Goal: Information Seeking & Learning: Check status

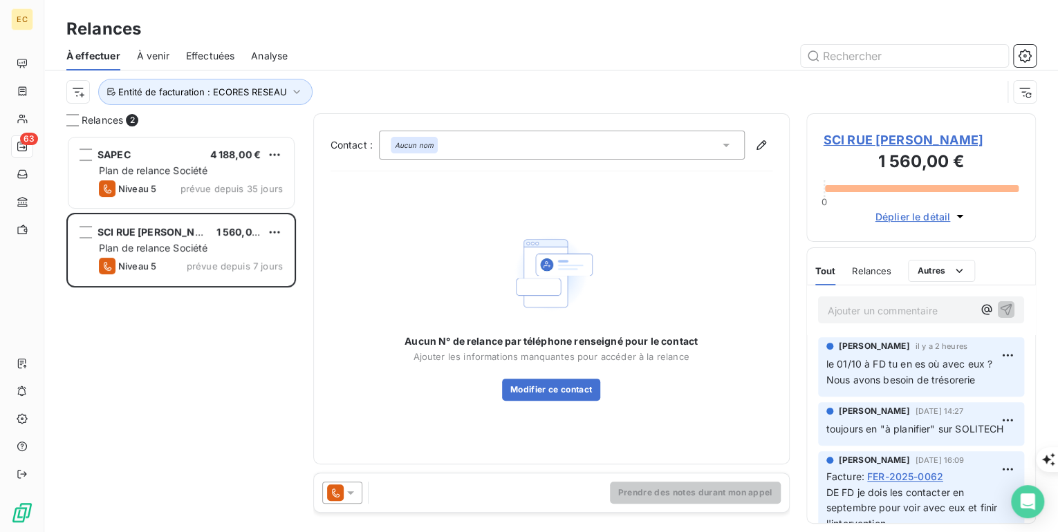
scroll to position [388, 221]
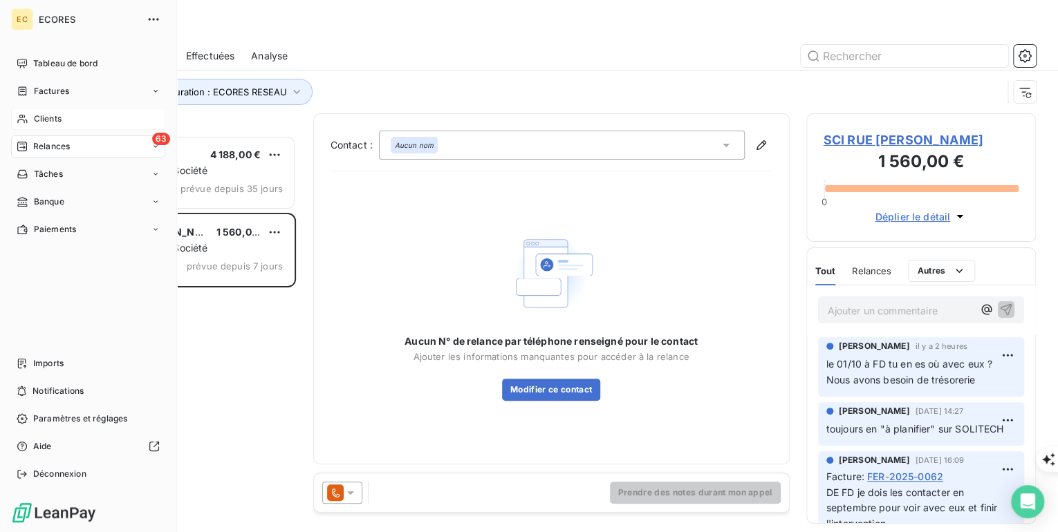
click at [48, 121] on span "Clients" at bounding box center [48, 119] width 28 height 12
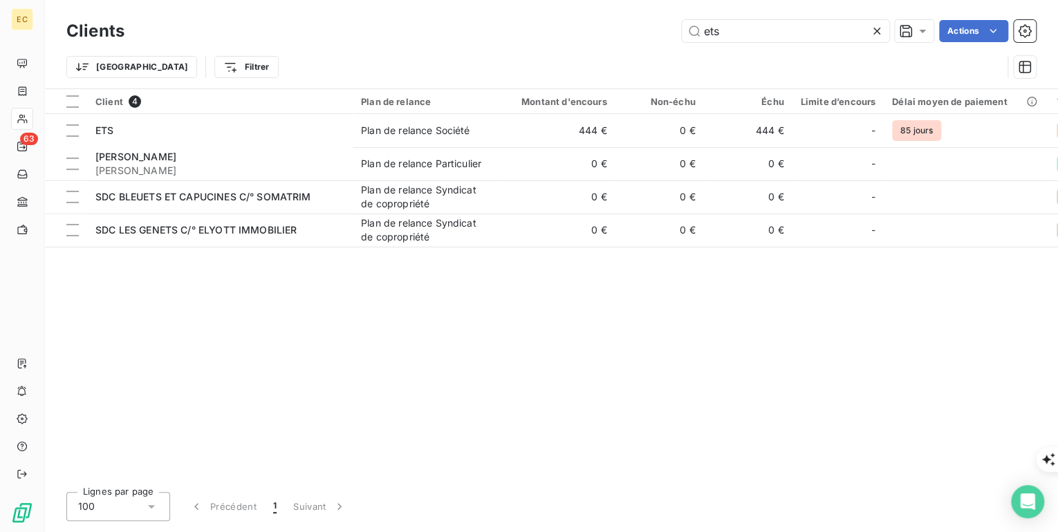
drag, startPoint x: 769, startPoint y: 30, endPoint x: 629, endPoint y: 33, distance: 140.4
click at [629, 33] on div "ets Actions" at bounding box center [588, 31] width 895 height 22
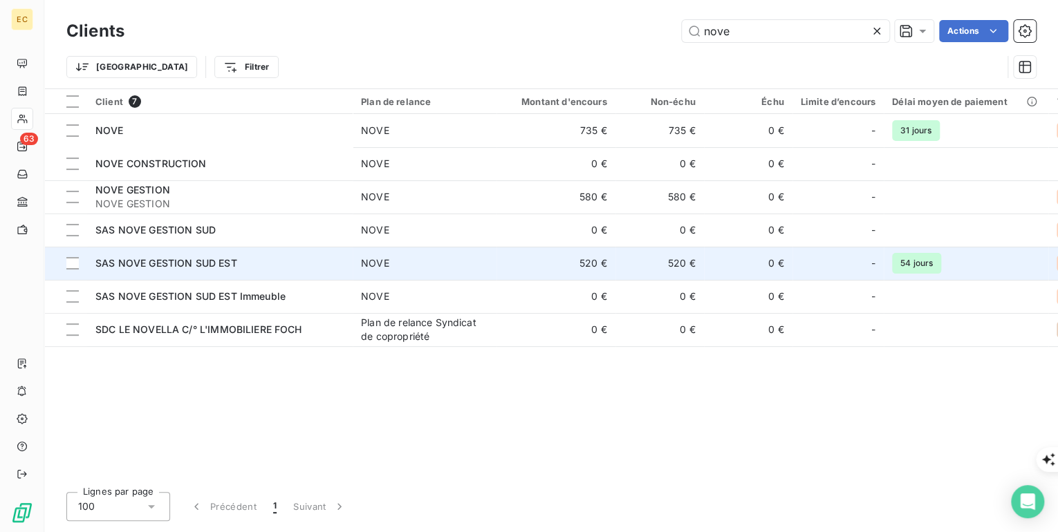
type input "nove"
click at [182, 270] on div "SAS NOVE GESTION SUD EST" at bounding box center [219, 264] width 249 height 14
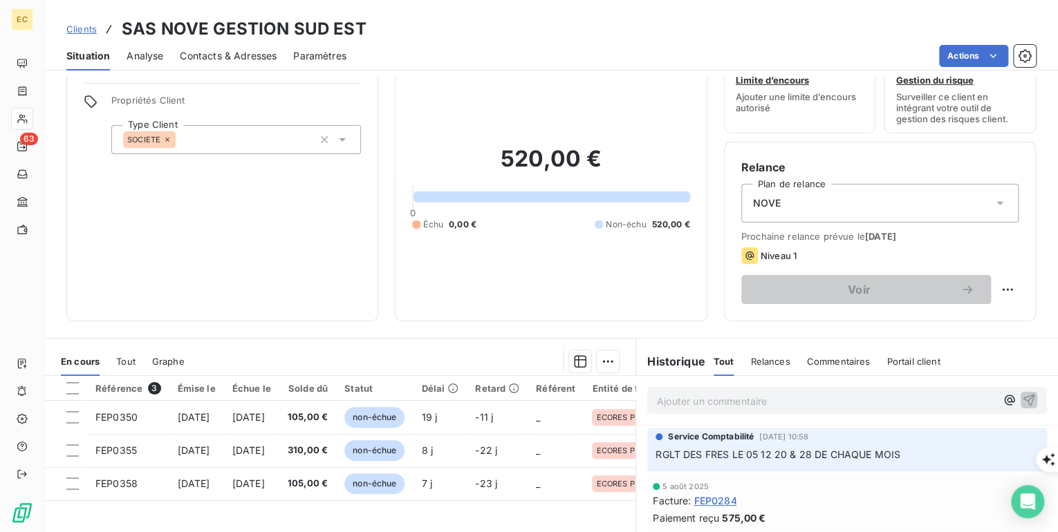
scroll to position [111, 0]
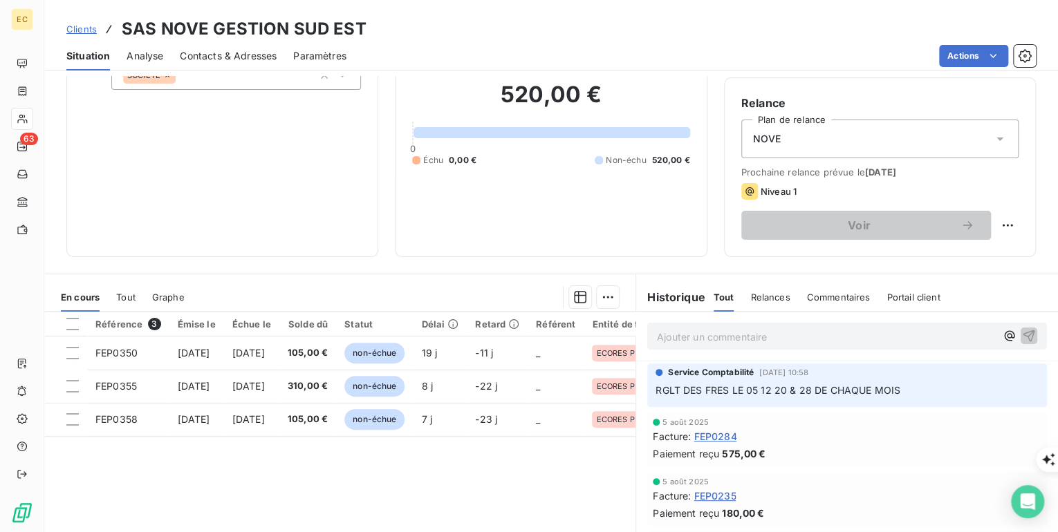
click at [80, 25] on span "Clients" at bounding box center [81, 29] width 30 height 11
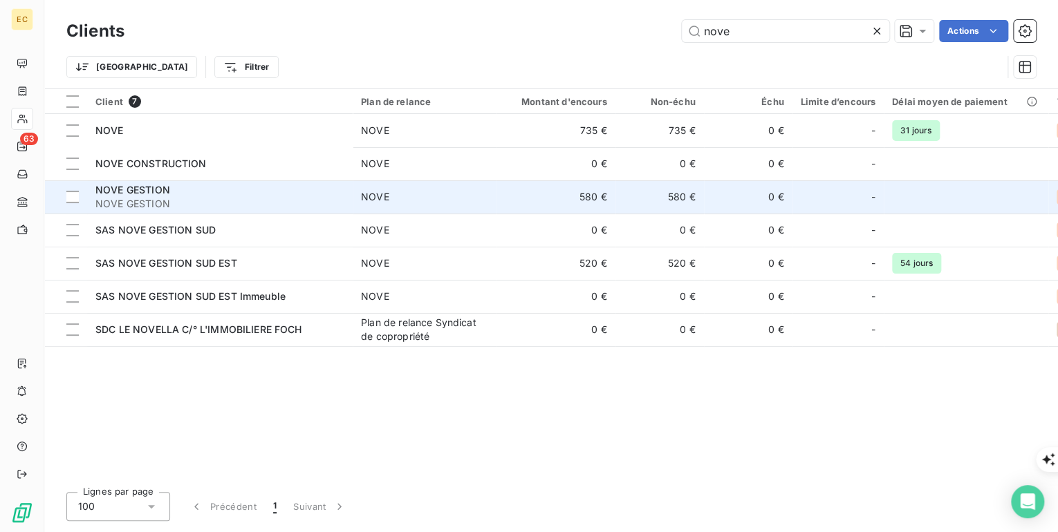
click at [172, 199] on span "NOVE GESTION" at bounding box center [219, 204] width 249 height 14
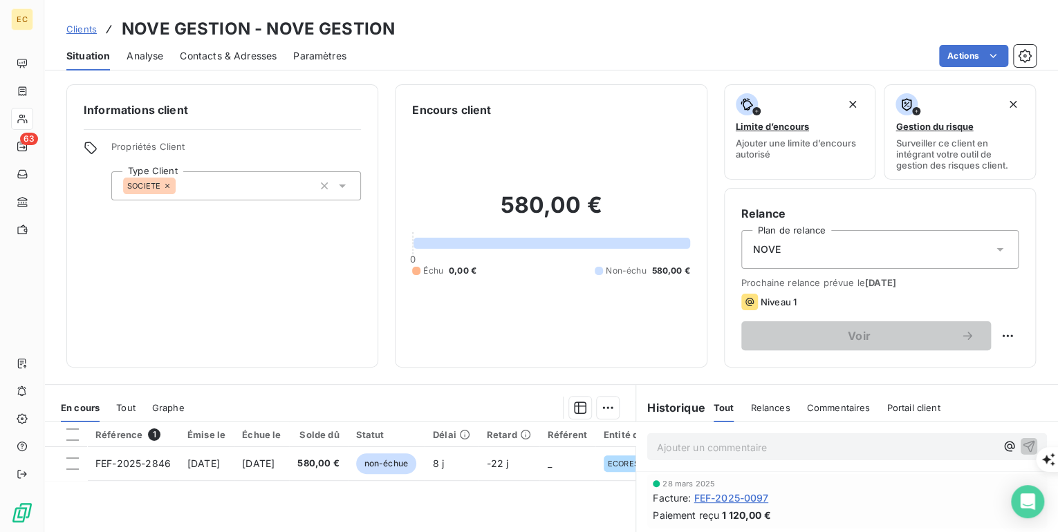
click at [80, 25] on span "Clients" at bounding box center [81, 29] width 30 height 11
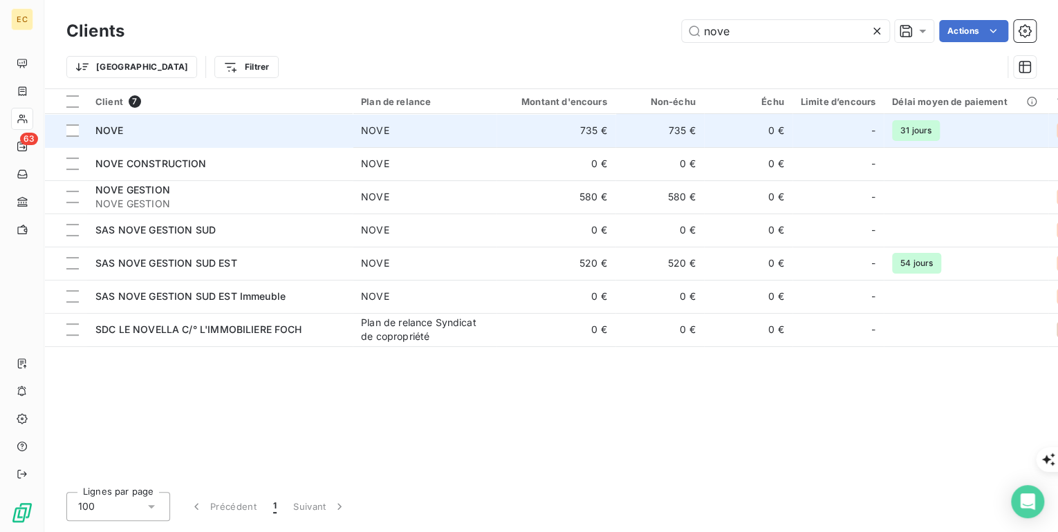
click at [160, 126] on div "NOVE" at bounding box center [219, 131] width 249 height 14
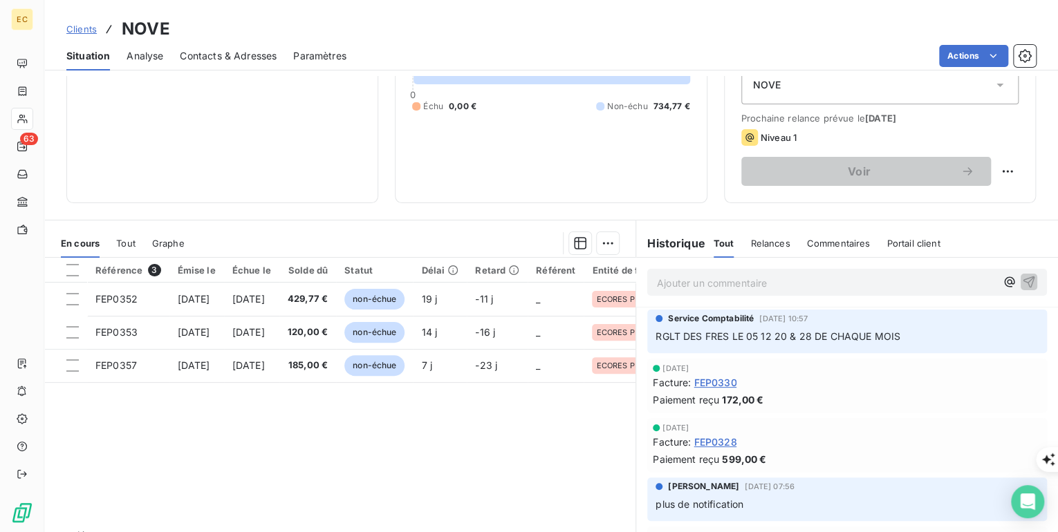
scroll to position [166, 0]
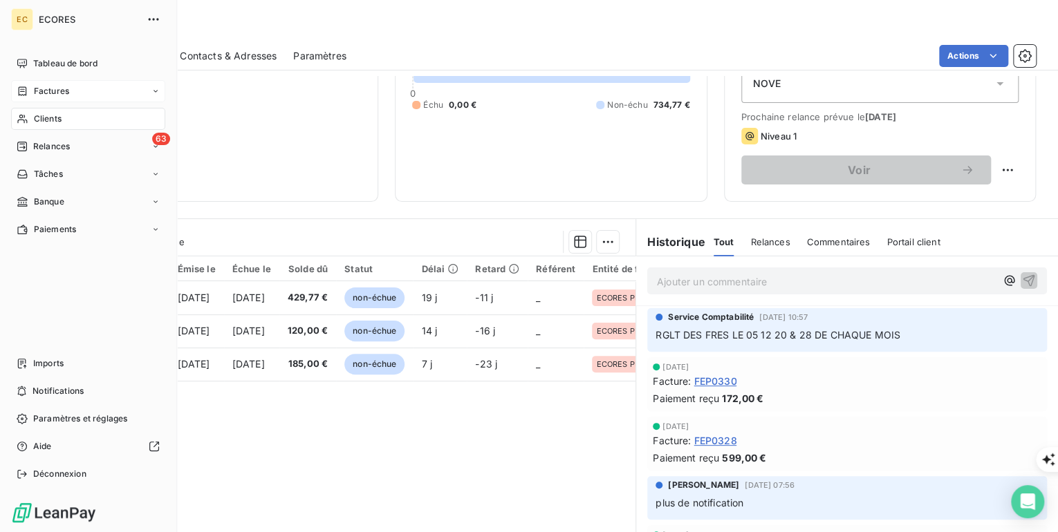
click at [66, 89] on span "Factures" at bounding box center [51, 91] width 35 height 12
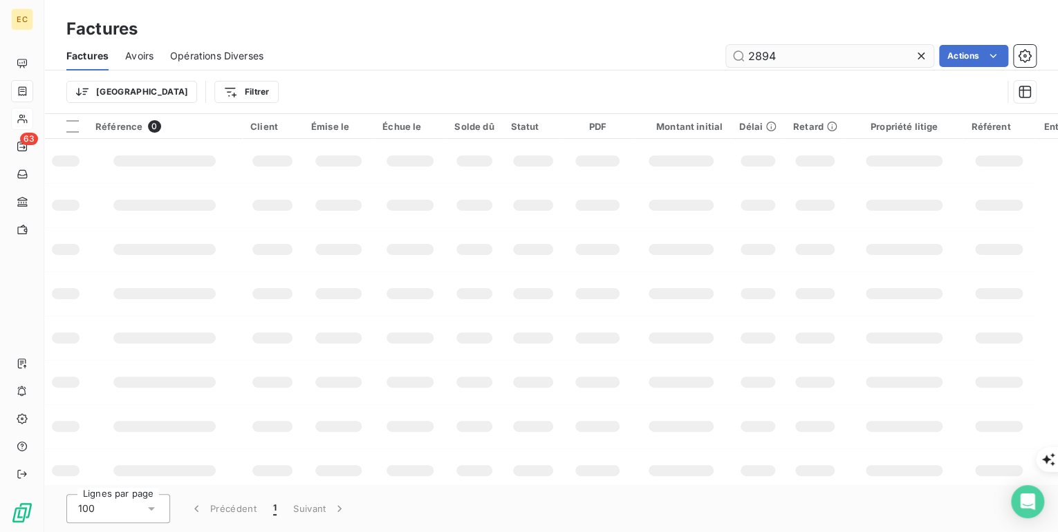
drag, startPoint x: 821, startPoint y: 54, endPoint x: 732, endPoint y: 55, distance: 89.2
click at [732, 55] on input "2894" at bounding box center [829, 56] width 207 height 22
type input "fep0350"
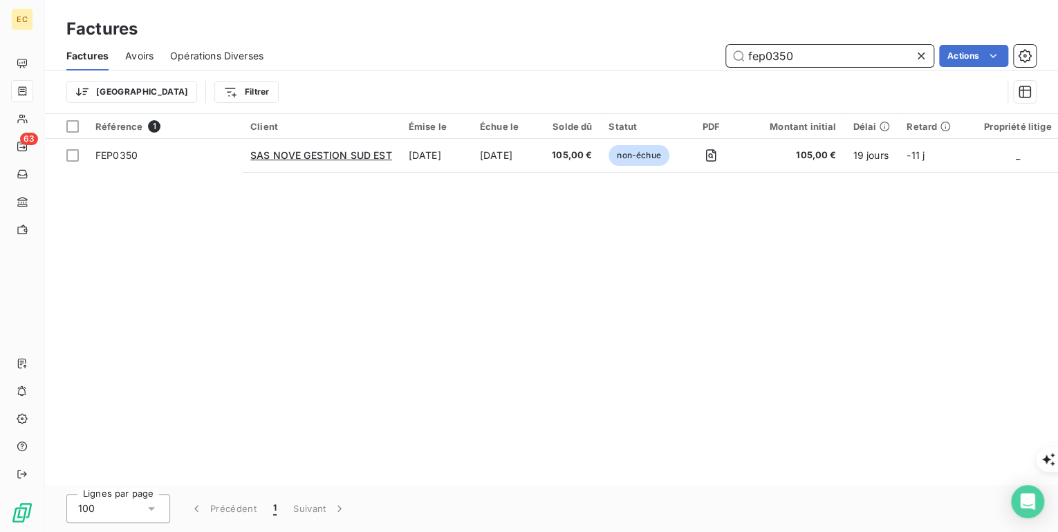
drag, startPoint x: 791, startPoint y: 54, endPoint x: 728, endPoint y: 54, distance: 62.9
click at [728, 54] on input "fep0350" at bounding box center [829, 56] width 207 height 22
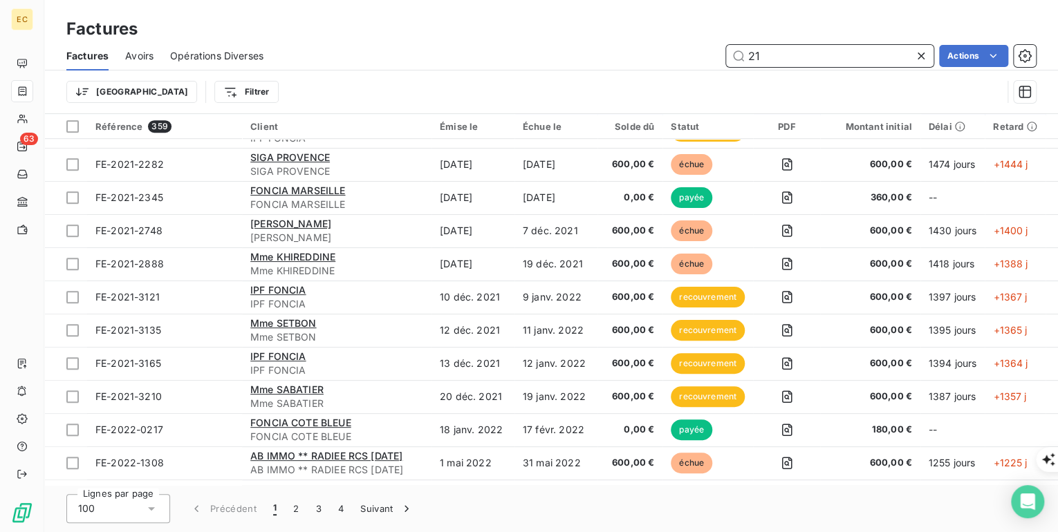
scroll to position [609, 0]
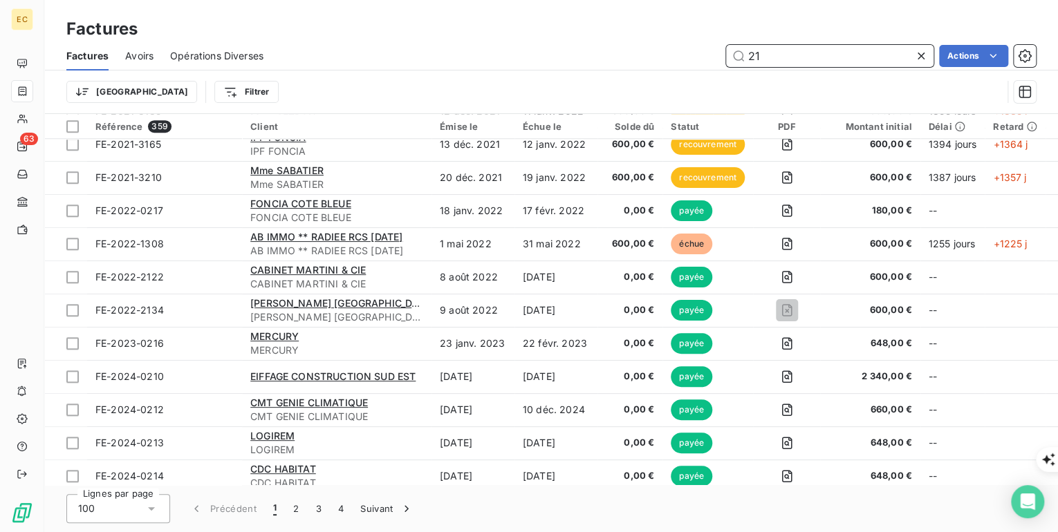
click at [150, 56] on span "Avoirs" at bounding box center [139, 56] width 28 height 14
type input "21"
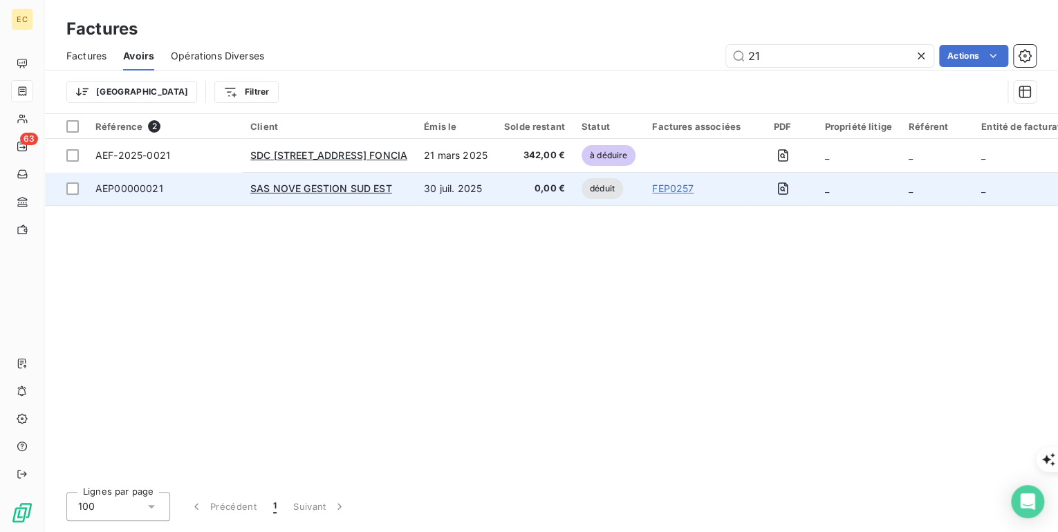
type input "21"
click at [130, 189] on span "AEP00000021" at bounding box center [129, 189] width 68 height 12
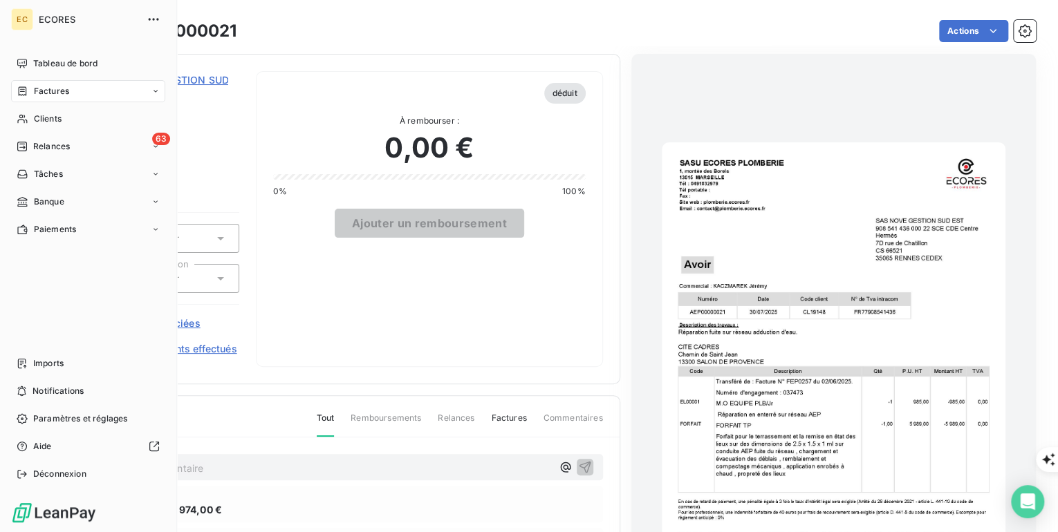
click at [66, 92] on span "Factures" at bounding box center [51, 91] width 35 height 12
click at [80, 98] on div "Factures" at bounding box center [88, 91] width 154 height 22
click at [45, 120] on span "Factures" at bounding box center [50, 119] width 35 height 12
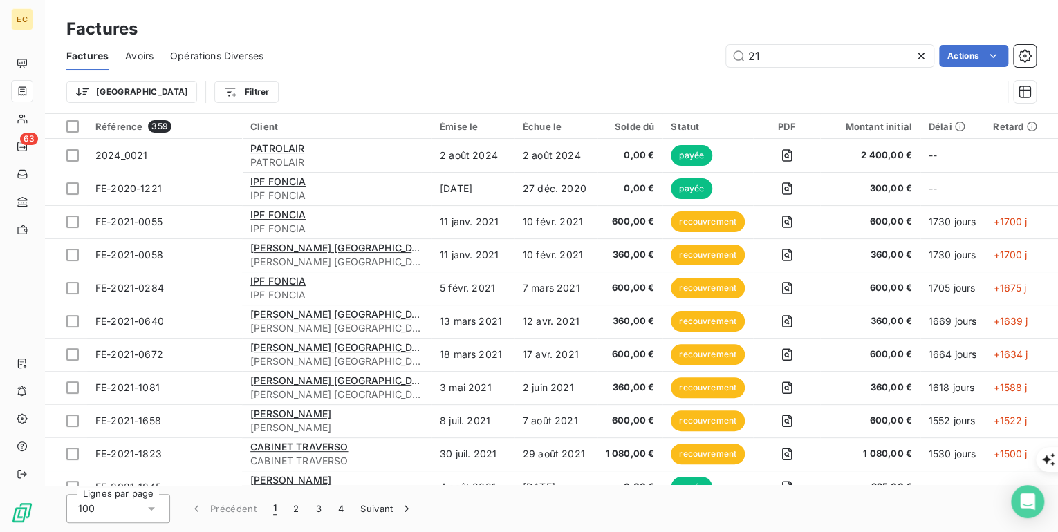
drag, startPoint x: 795, startPoint y: 55, endPoint x: 691, endPoint y: 53, distance: 103.8
click at [691, 53] on div "21 Actions" at bounding box center [658, 56] width 756 height 22
click at [777, 58] on input "21" at bounding box center [829, 56] width 207 height 22
type input "2"
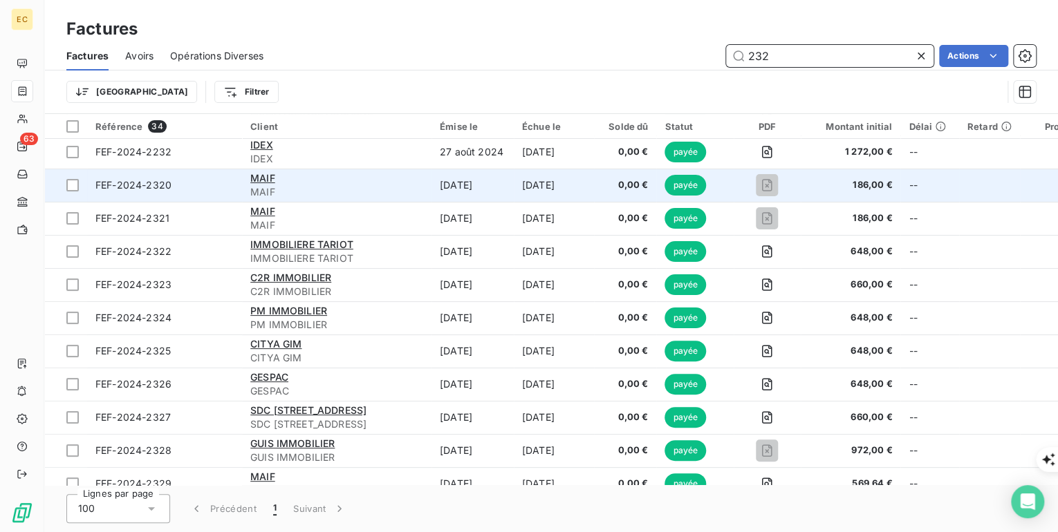
scroll to position [55, 0]
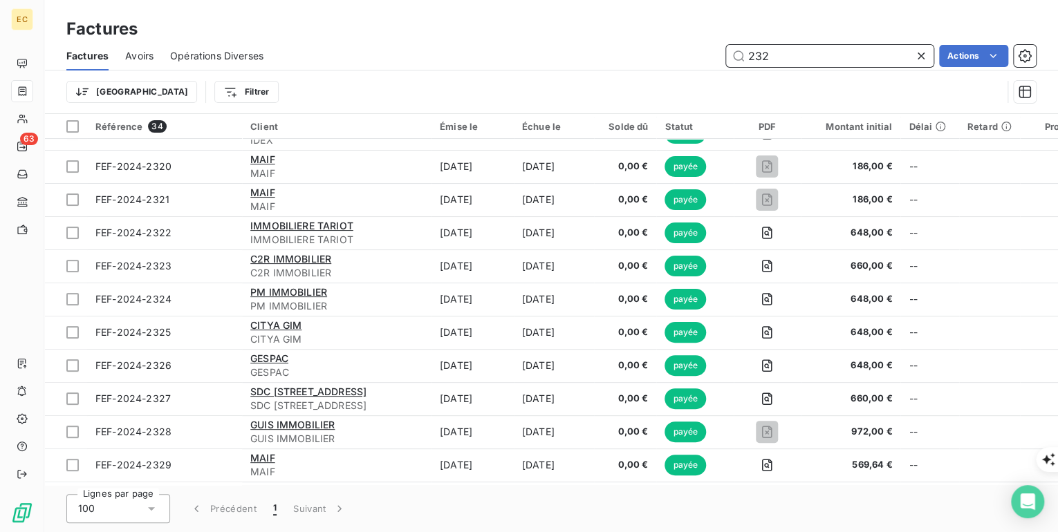
click at [747, 55] on input "232" at bounding box center [829, 56] width 207 height 22
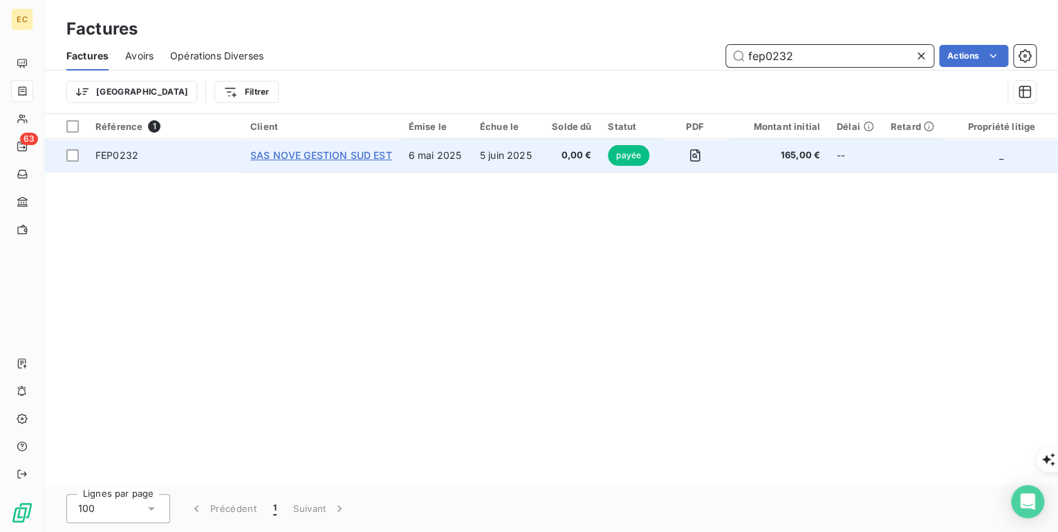
type input "fep0232"
click at [316, 158] on span "SAS NOVE GESTION SUD EST" at bounding box center [321, 155] width 142 height 12
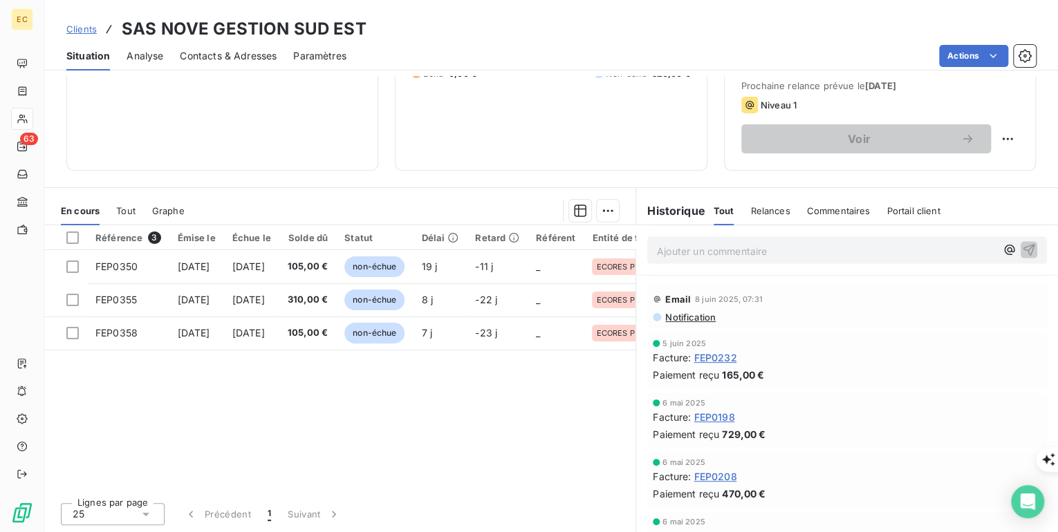
scroll to position [1604, 0]
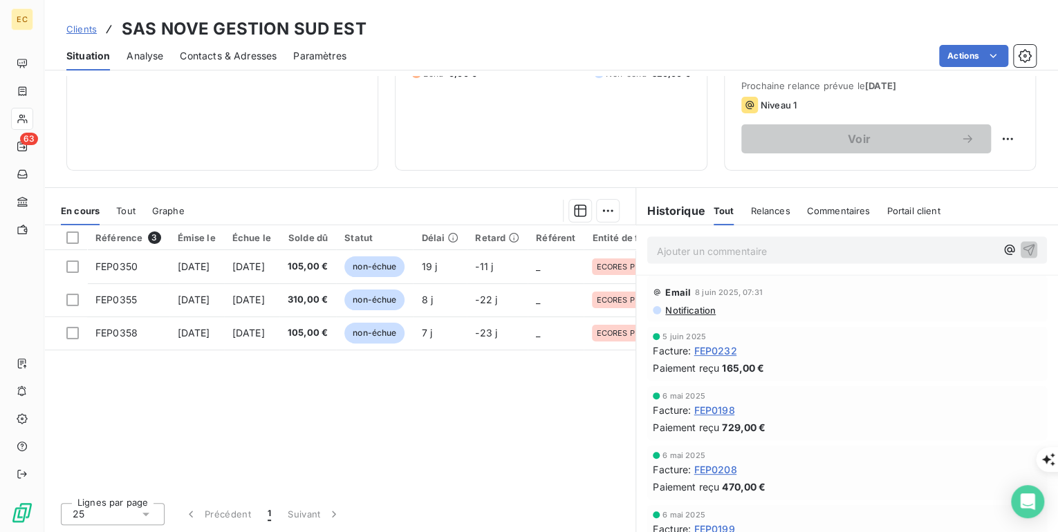
click at [77, 29] on span "Clients" at bounding box center [81, 29] width 30 height 11
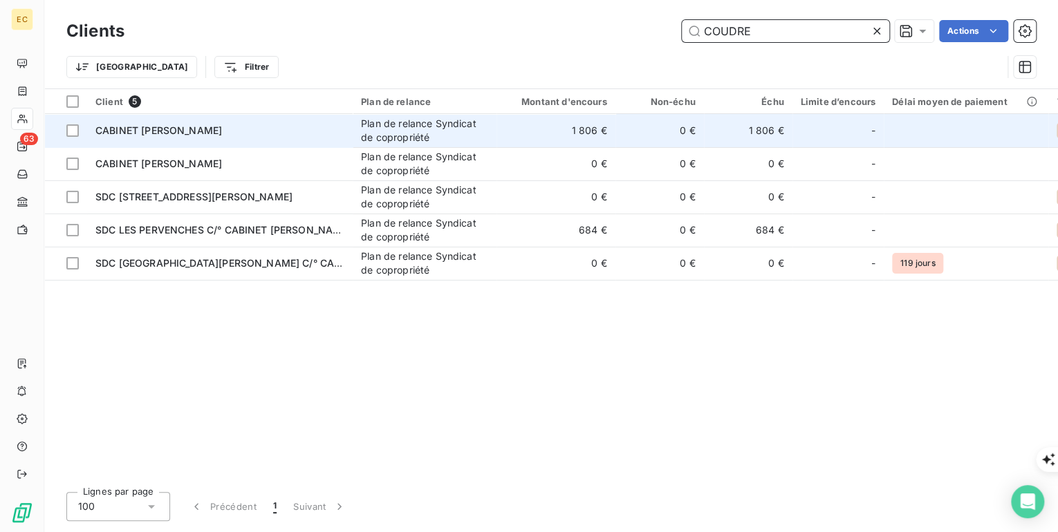
type input "COUDRE"
click at [169, 122] on td "CABINET [PERSON_NAME]" at bounding box center [220, 130] width 266 height 33
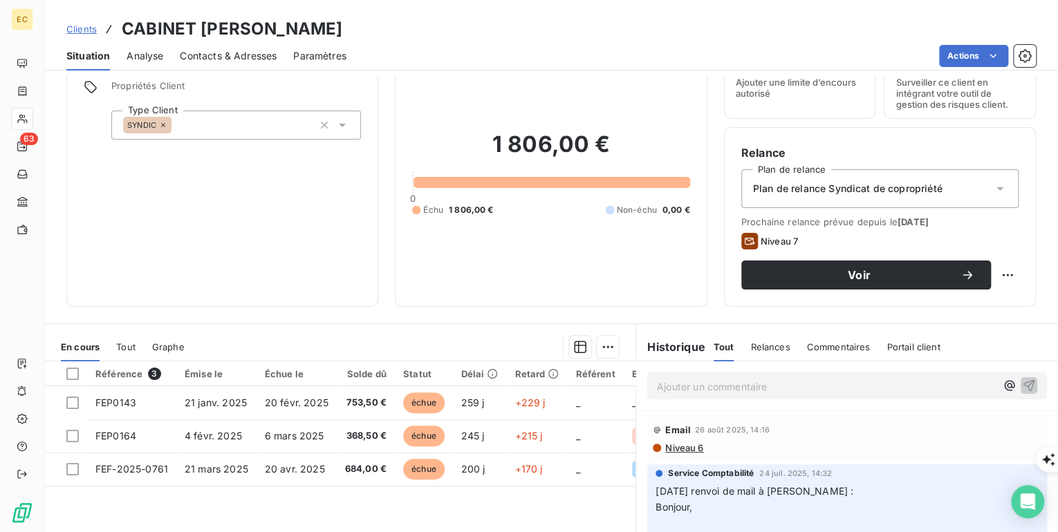
scroll to position [166, 0]
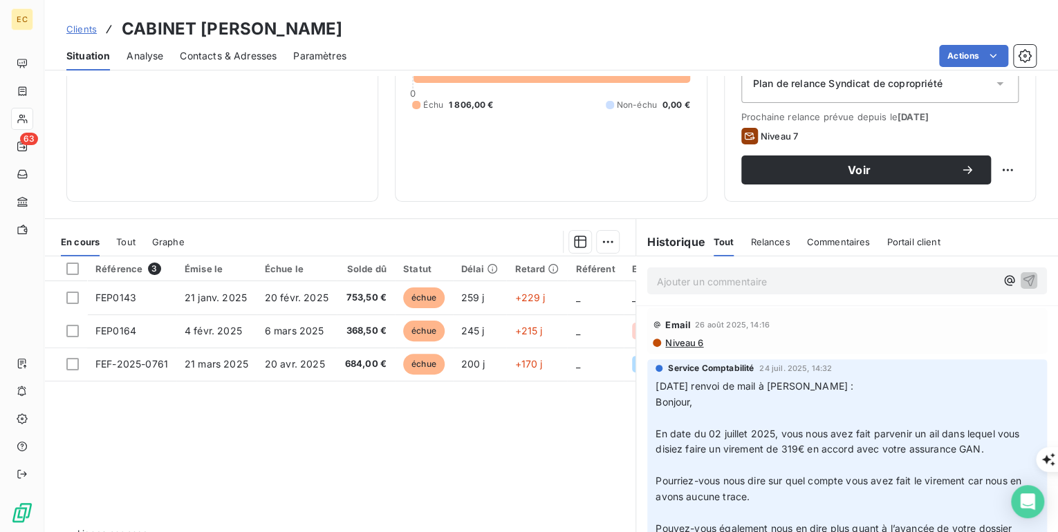
click at [82, 32] on span "Clients" at bounding box center [81, 29] width 30 height 11
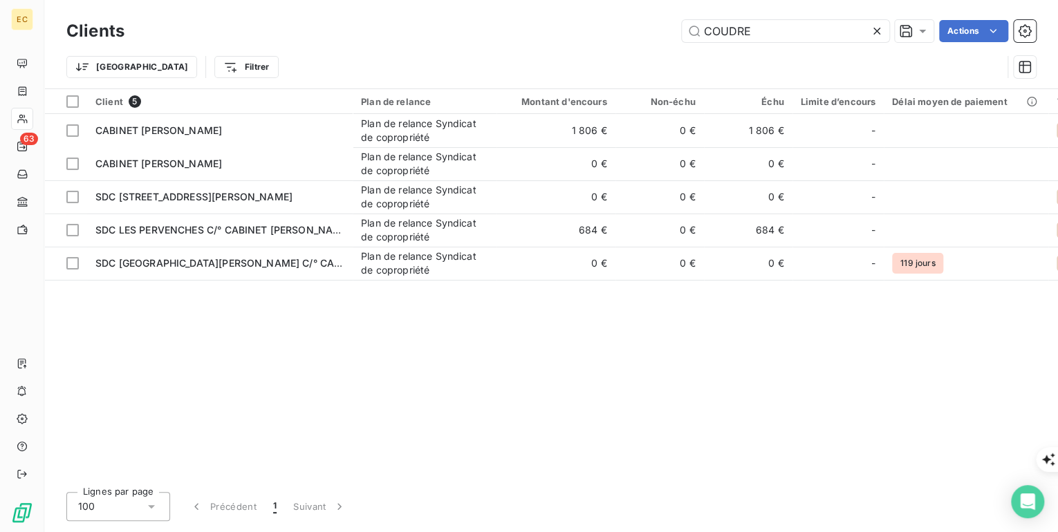
drag, startPoint x: 766, startPoint y: 33, endPoint x: 678, endPoint y: 28, distance: 88.6
click at [678, 28] on div "COUDRE Actions" at bounding box center [588, 31] width 895 height 22
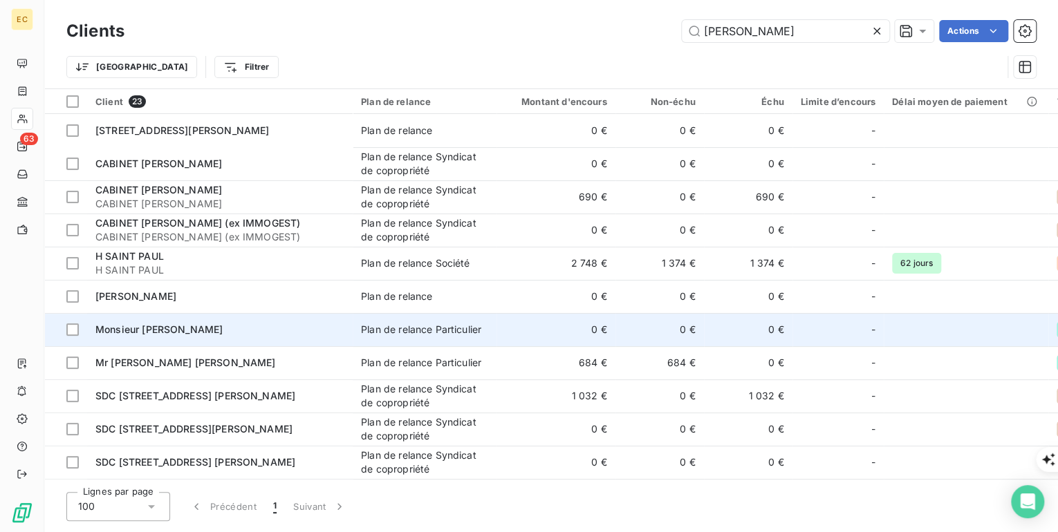
type input "[PERSON_NAME]"
click at [177, 333] on div "Monsieur [PERSON_NAME]" at bounding box center [219, 330] width 249 height 14
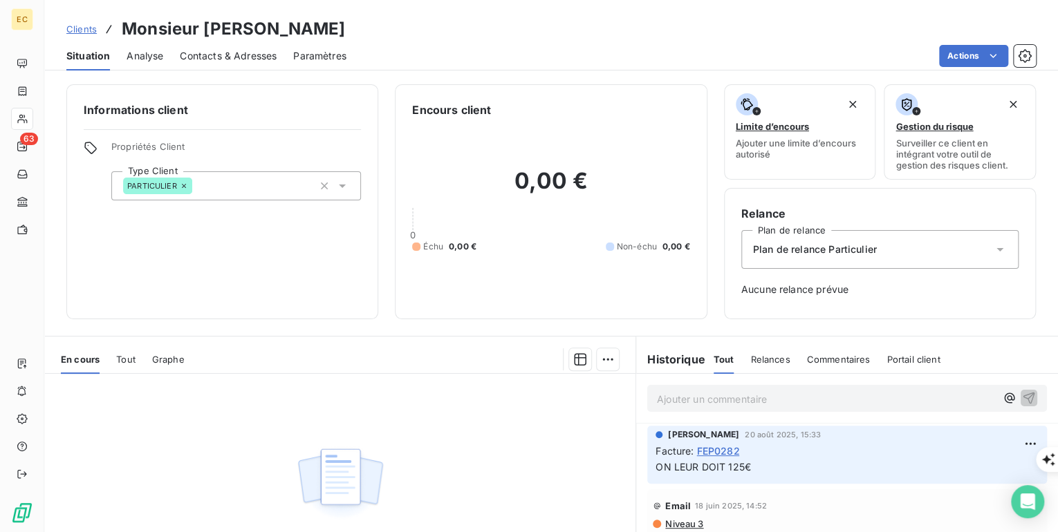
click at [848, 395] on p "Ajouter un commentaire ﻿" at bounding box center [826, 399] width 339 height 17
click at [846, 395] on p "ON leur doit" at bounding box center [826, 399] width 339 height 16
click at [1022, 396] on icon "button" at bounding box center [1029, 398] width 14 height 14
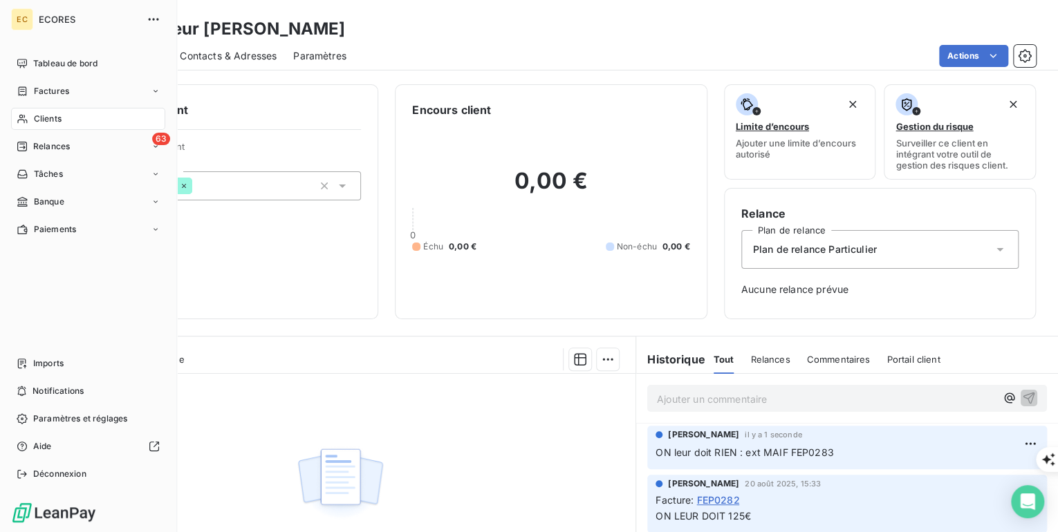
click at [46, 91] on span "Factures" at bounding box center [51, 91] width 35 height 12
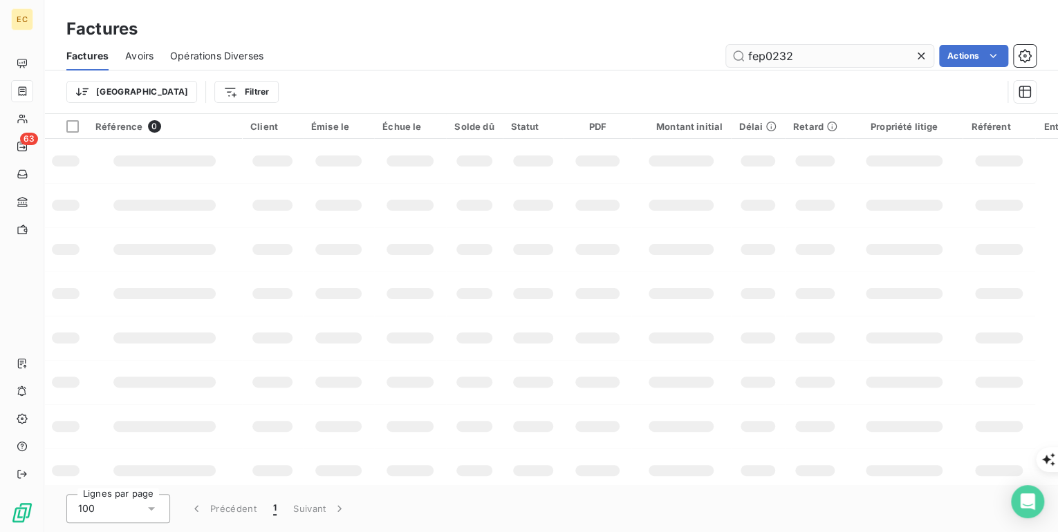
drag, startPoint x: 801, startPoint y: 54, endPoint x: 778, endPoint y: 54, distance: 23.5
click at [778, 54] on input "fep0232" at bounding box center [829, 56] width 207 height 22
type input "fep0283"
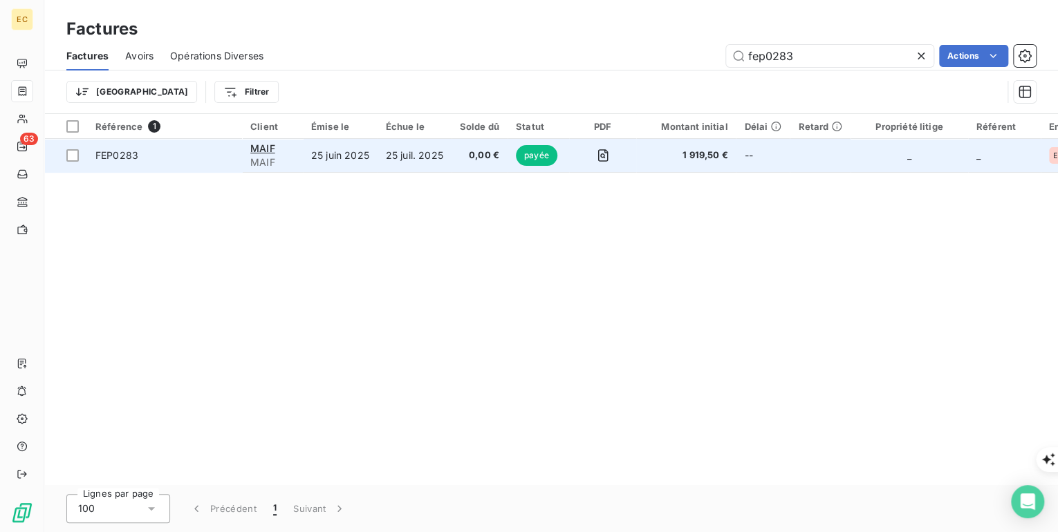
click at [269, 157] on span "MAIF" at bounding box center [272, 163] width 44 height 14
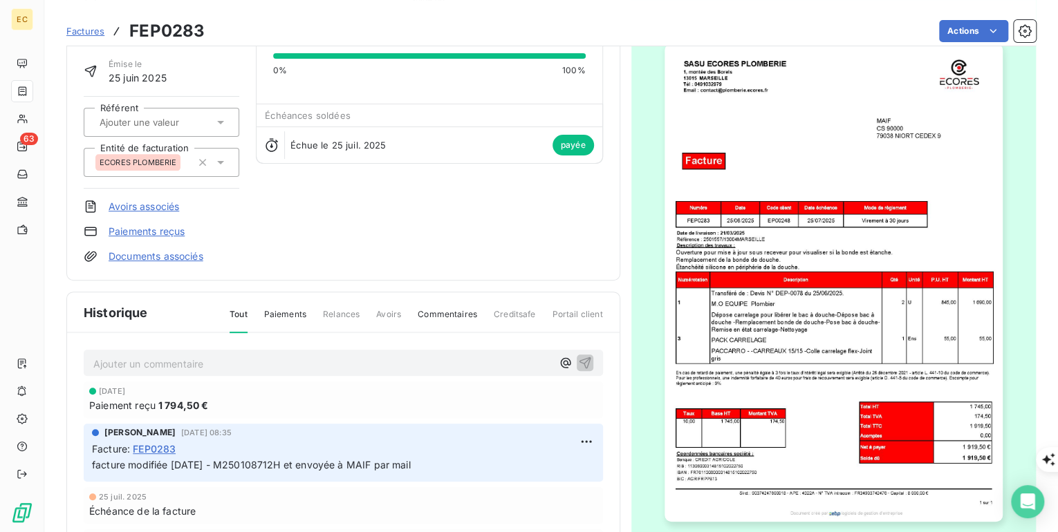
scroll to position [111, 0]
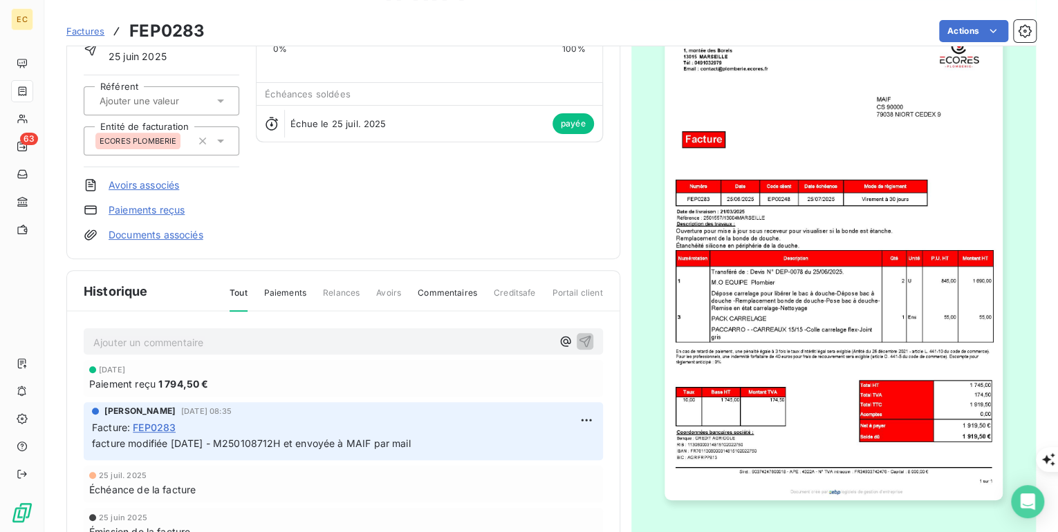
click at [111, 344] on p "Ajouter un commentaire ﻿" at bounding box center [322, 342] width 458 height 17
click at [195, 340] on span "+ 125€ FSE PAUL : ERXT OK" at bounding box center [158, 341] width 131 height 12
click at [578, 334] on icon "button" at bounding box center [585, 341] width 14 height 14
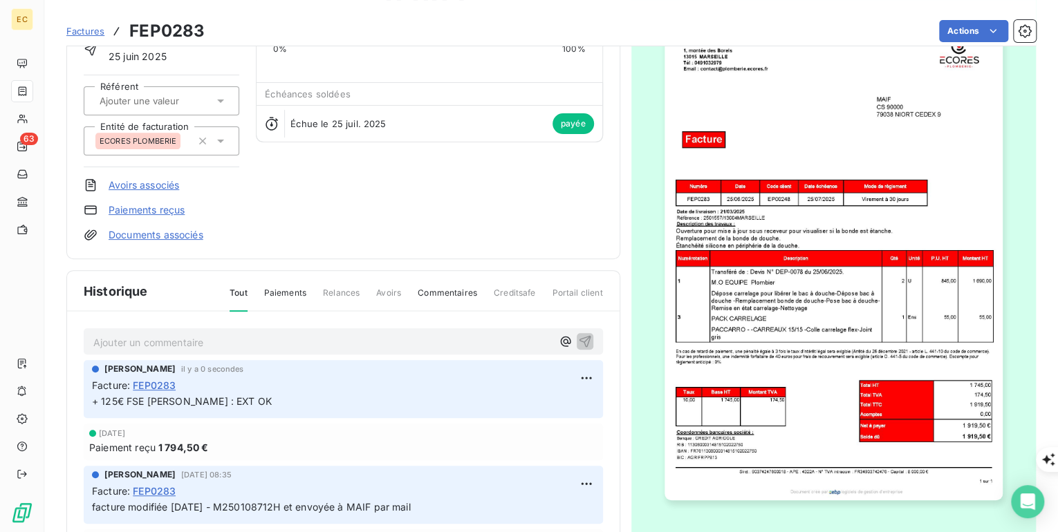
drag, startPoint x: 0, startPoint y: 142, endPoint x: -14, endPoint y: 152, distance: 16.9
click at [0, 152] on html "EC 63 Factures FEP0283 Actions MAIF MAIF Montant initial 1 919,50 € Émise le 25…" at bounding box center [529, 532] width 1058 height 1065
click at [91, 31] on span "Factures" at bounding box center [85, 31] width 38 height 11
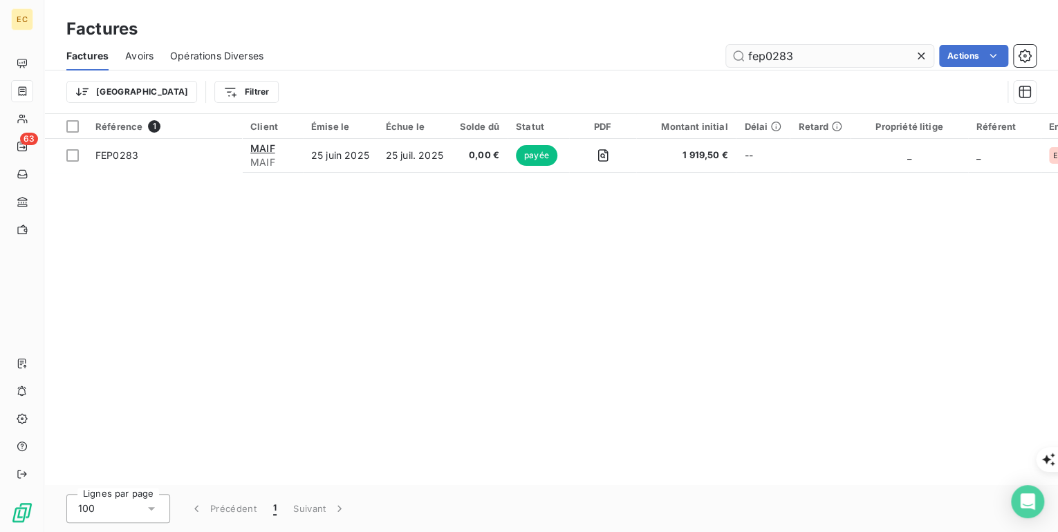
drag, startPoint x: 813, startPoint y: 57, endPoint x: 766, endPoint y: 53, distance: 47.3
click at [766, 53] on input "fep0283" at bounding box center [829, 56] width 207 height 22
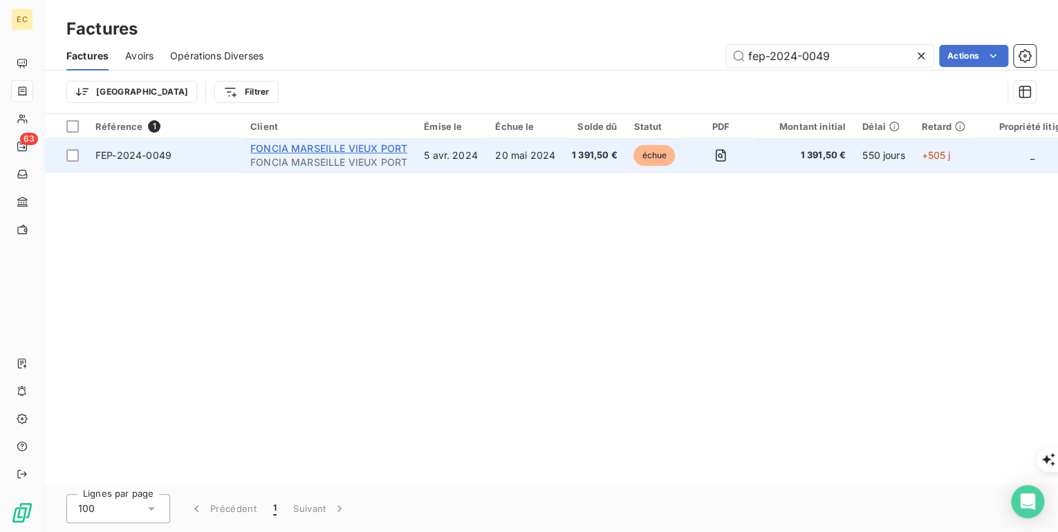
type input "fep-2024-0049"
click at [371, 153] on span "FONCIA MARSEILLE VIEUX PORT" at bounding box center [328, 148] width 157 height 12
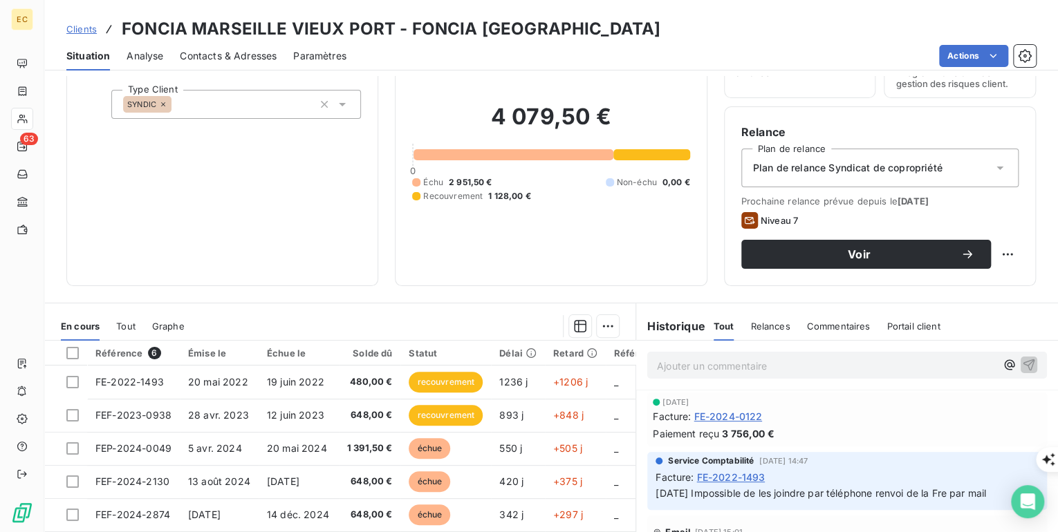
scroll to position [111, 0]
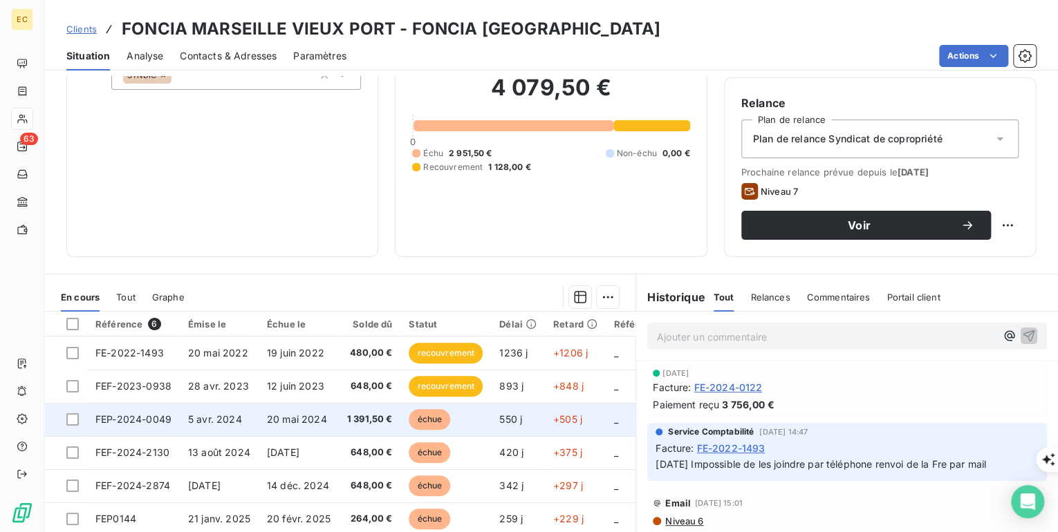
click at [202, 422] on span "5 avr. 2024" at bounding box center [215, 420] width 54 height 12
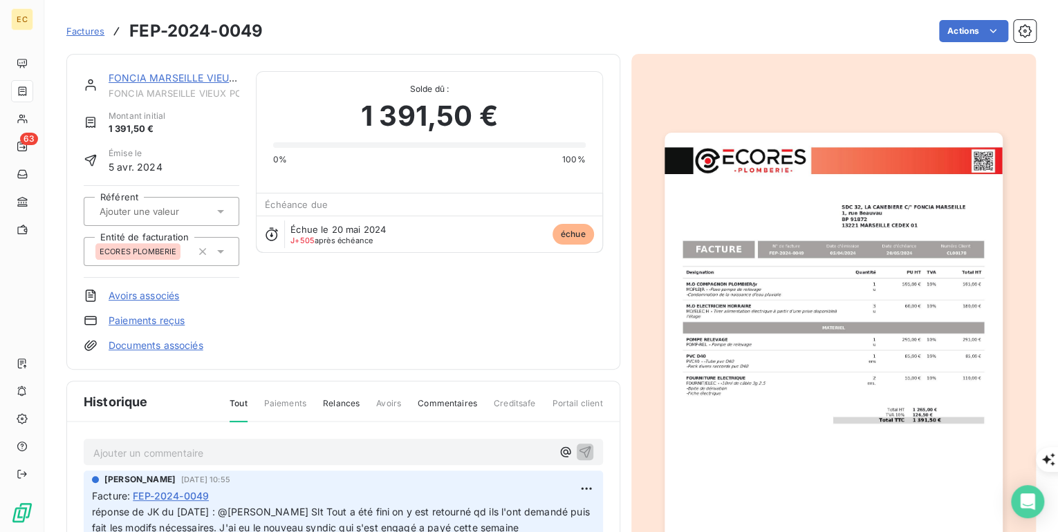
scroll to position [55, 0]
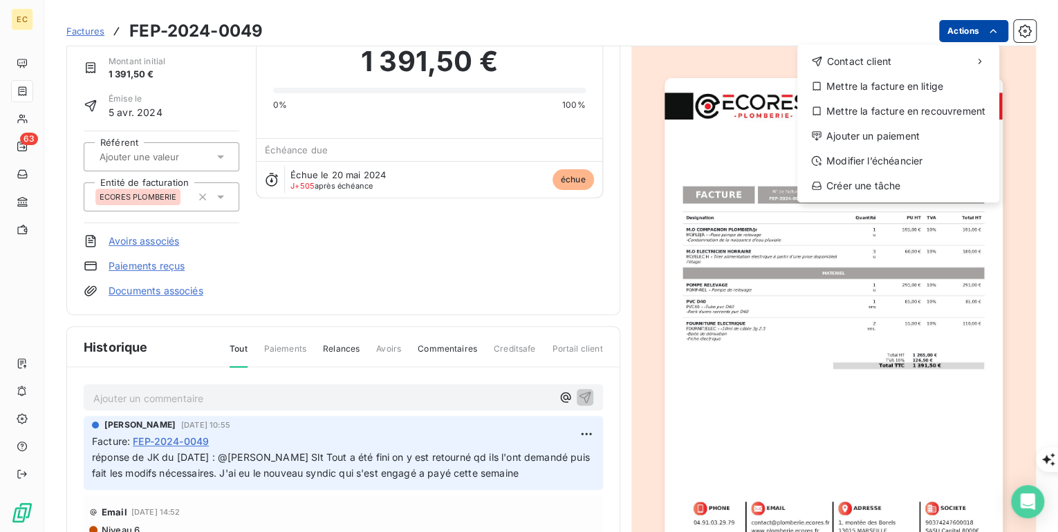
click at [970, 37] on html "EC 63 Factures FEP-2024-0049 Actions Contact client Mettre la facture en litige…" at bounding box center [529, 538] width 1058 height 1076
click at [970, 32] on html "EC 63 Factures FEP-2024-0049 Actions Contact client Mettre la facture en litige…" at bounding box center [529, 538] width 1058 height 1076
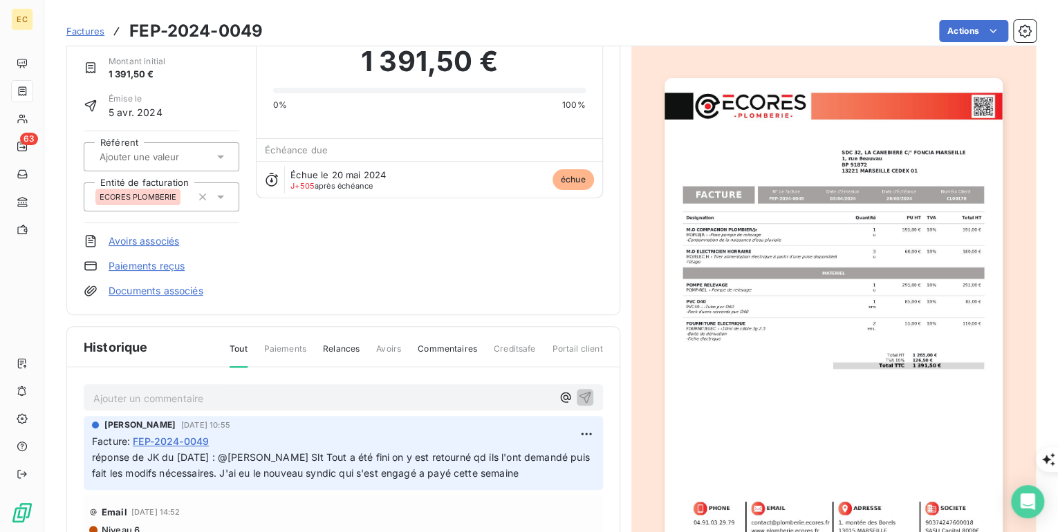
click at [732, 378] on img "button" at bounding box center [834, 317] width 338 height 478
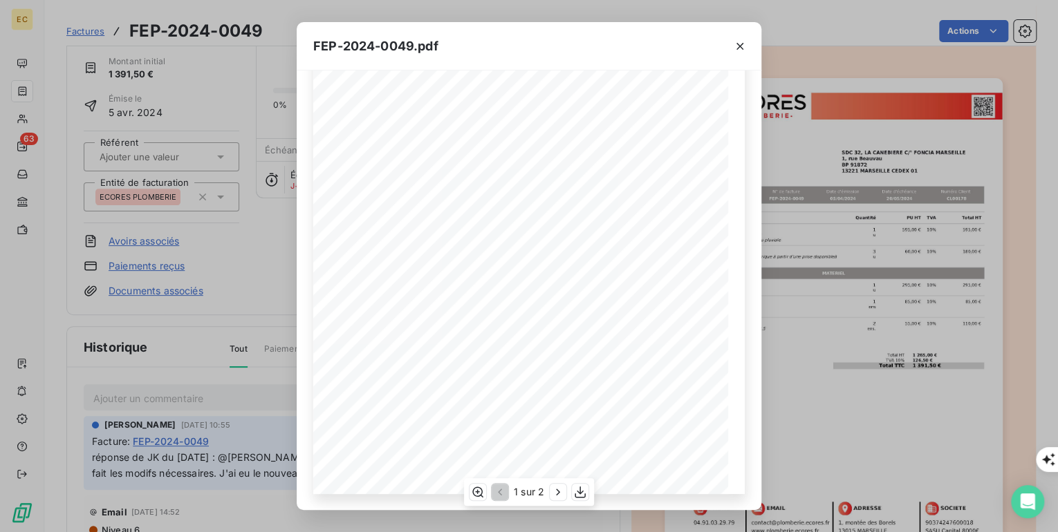
scroll to position [0, 0]
click at [581, 492] on icon "button" at bounding box center [580, 492] width 14 height 14
click at [737, 46] on icon "button" at bounding box center [740, 46] width 14 height 14
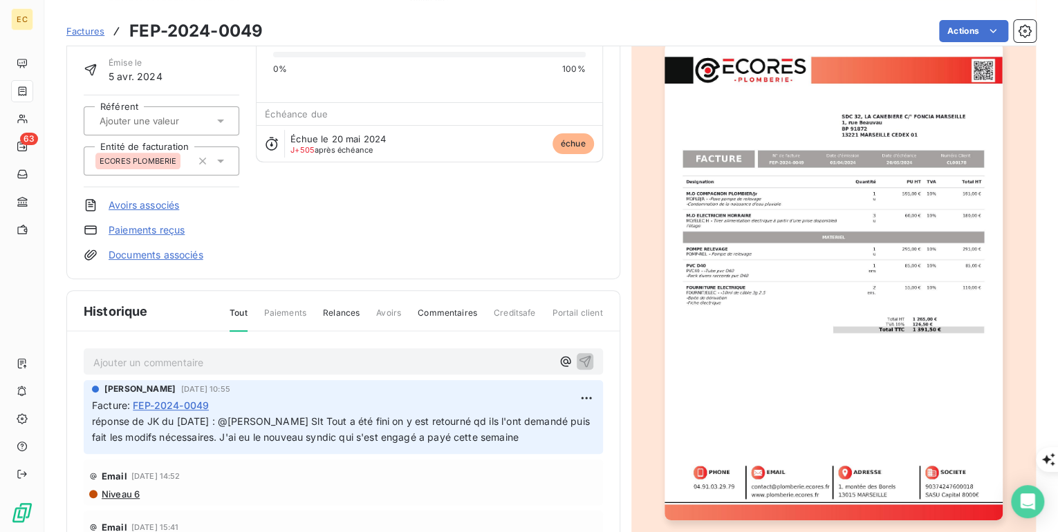
scroll to position [111, 0]
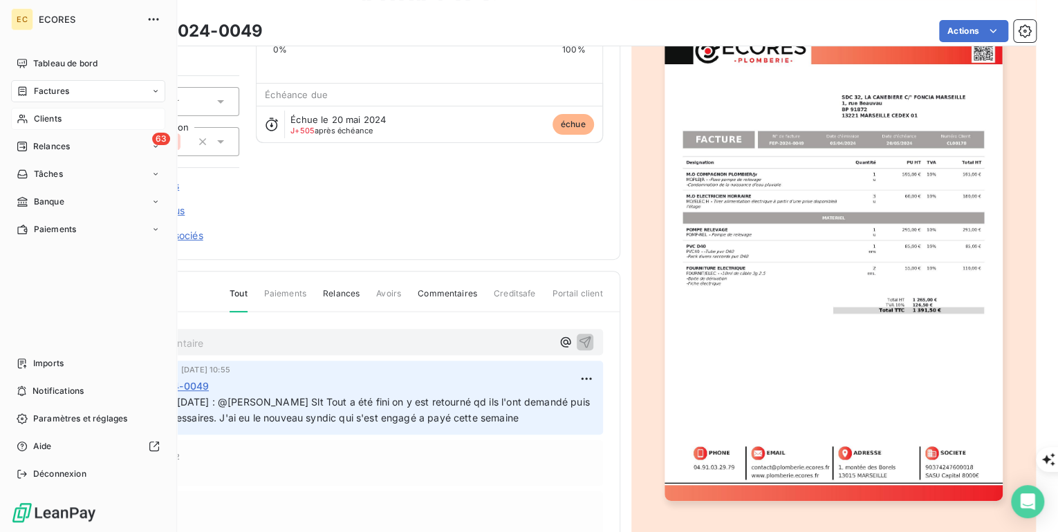
click at [58, 118] on span "Clients" at bounding box center [48, 119] width 28 height 12
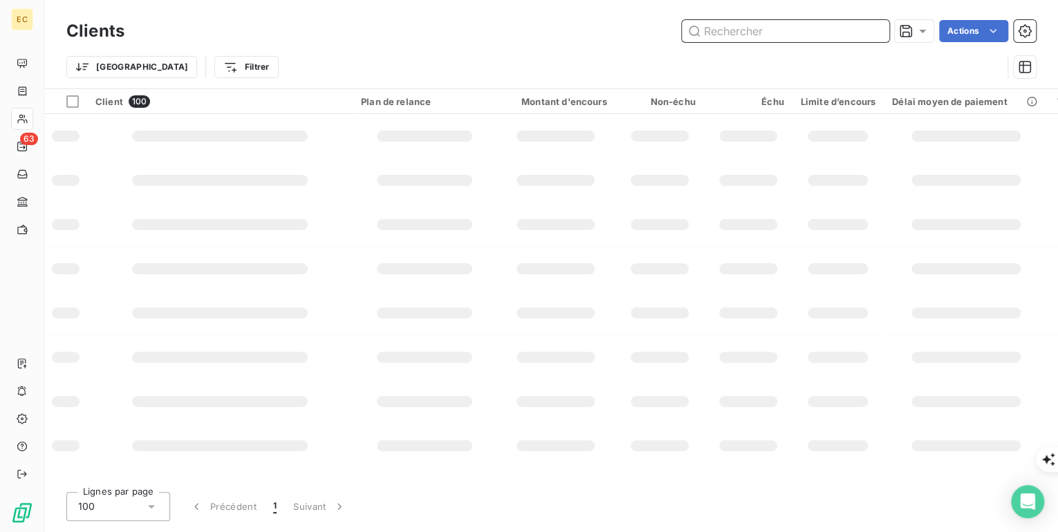
click at [714, 38] on input "text" at bounding box center [785, 31] width 207 height 22
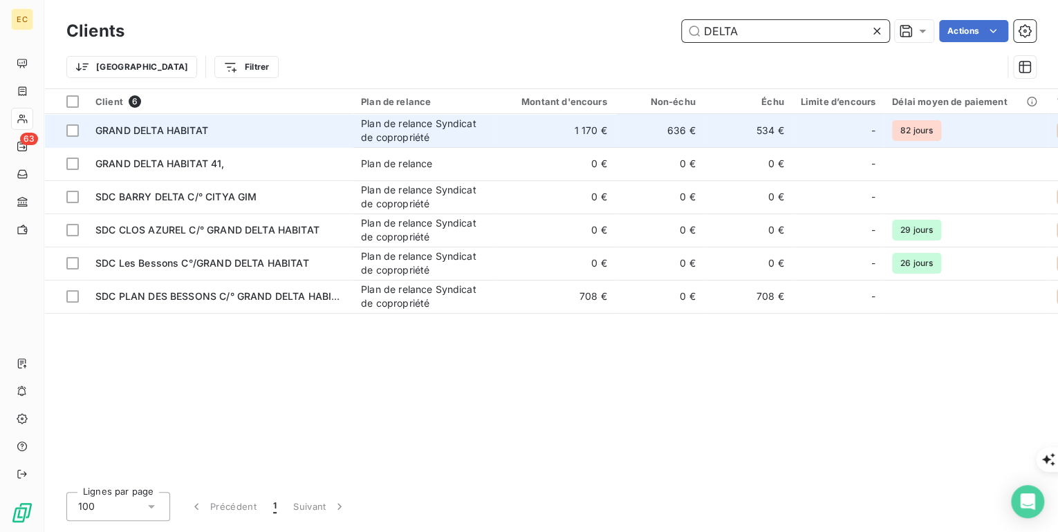
type input "DELTA"
click at [225, 124] on div "GRAND DELTA HABITAT" at bounding box center [219, 131] width 249 height 14
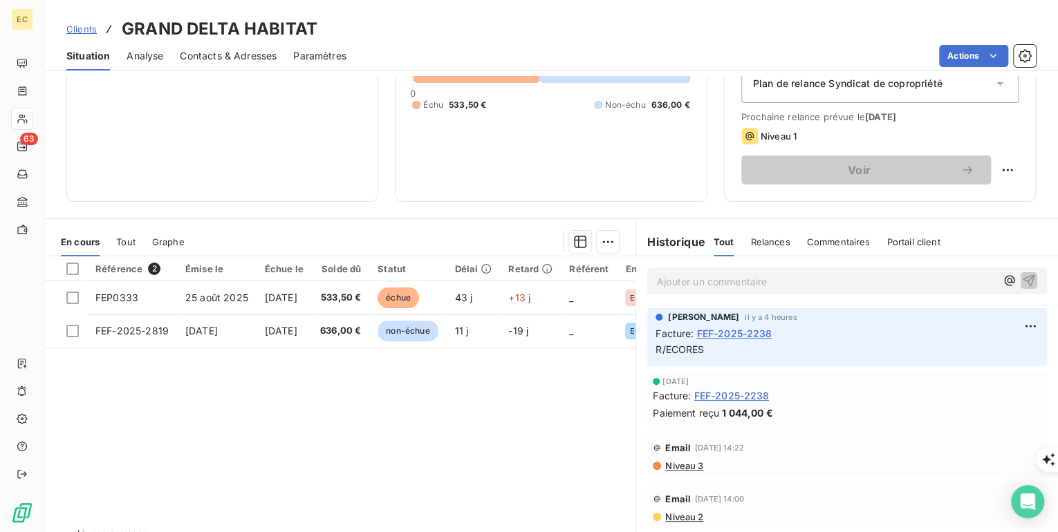
scroll to position [55, 0]
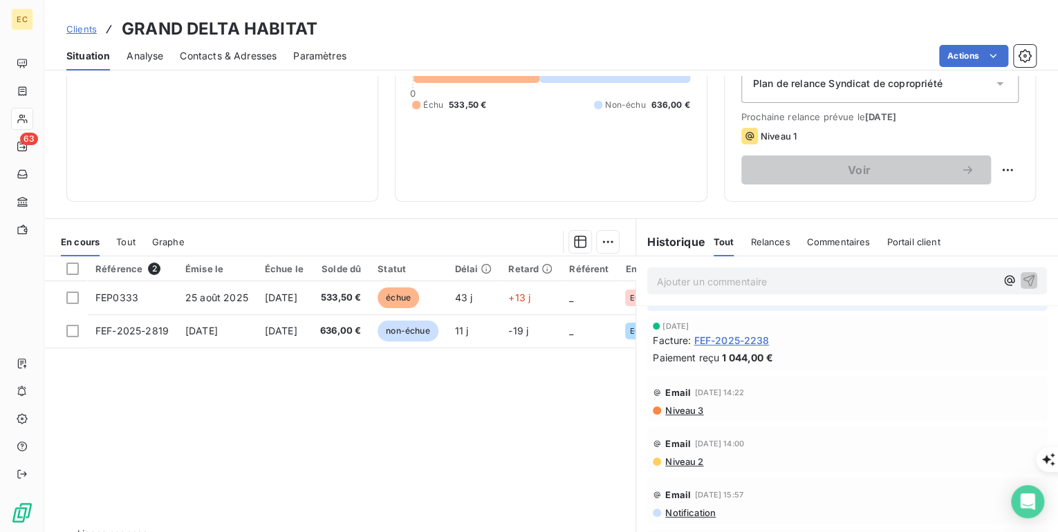
click at [85, 29] on span "Clients" at bounding box center [81, 29] width 30 height 11
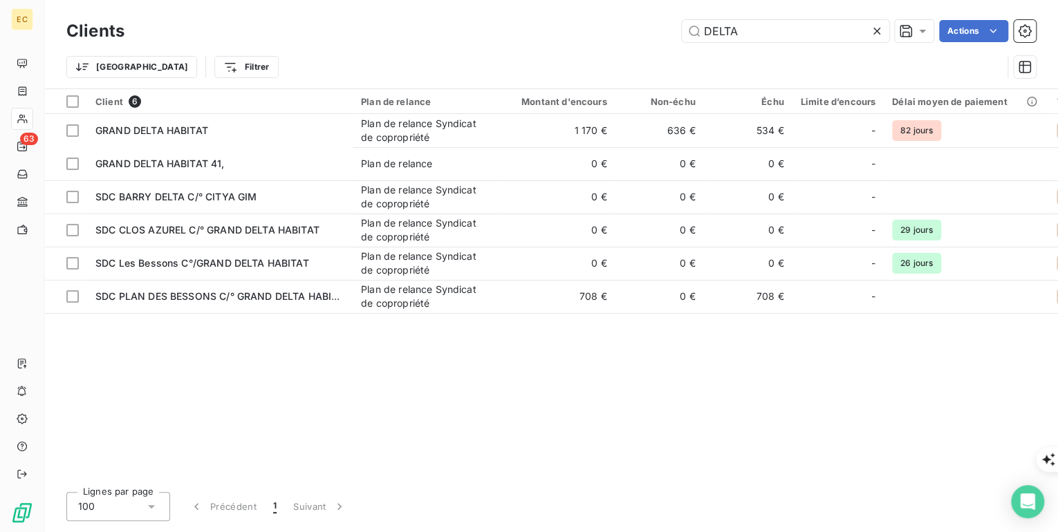
drag, startPoint x: 755, startPoint y: 36, endPoint x: 676, endPoint y: 36, distance: 79.5
click at [676, 36] on div "DELTA Actions" at bounding box center [588, 31] width 895 height 22
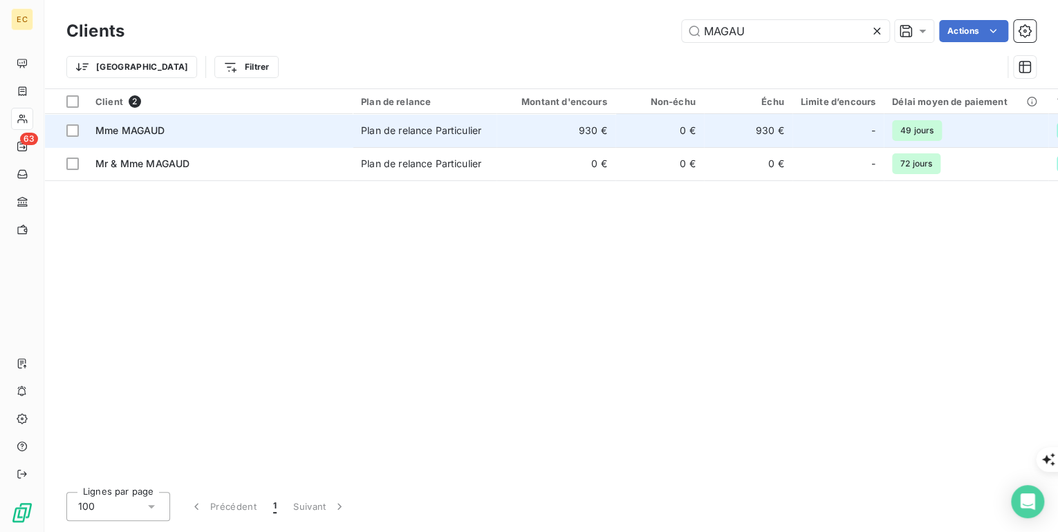
type input "MAGAU"
click at [163, 136] on span "Mme MAGAUD" at bounding box center [130, 130] width 70 height 12
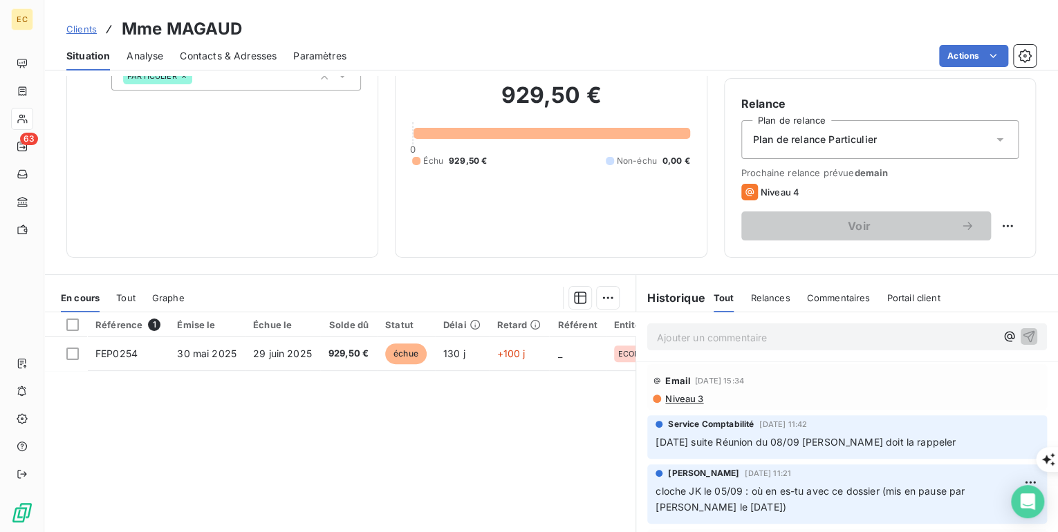
scroll to position [111, 0]
click at [80, 25] on span "Clients" at bounding box center [81, 29] width 30 height 11
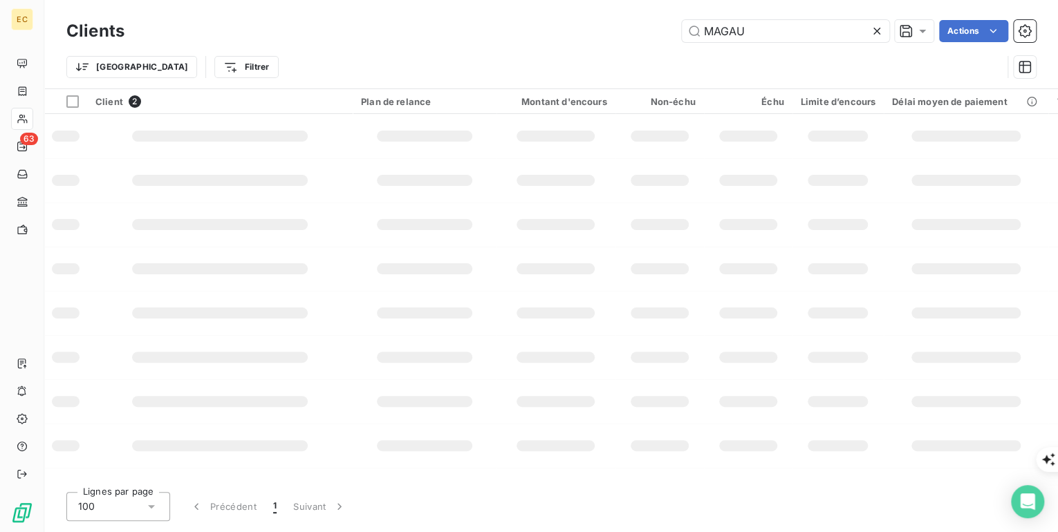
drag, startPoint x: 719, startPoint y: 26, endPoint x: 551, endPoint y: 19, distance: 168.2
click at [551, 20] on div "MAGAU Actions" at bounding box center [588, 31] width 895 height 22
type input "BPY"
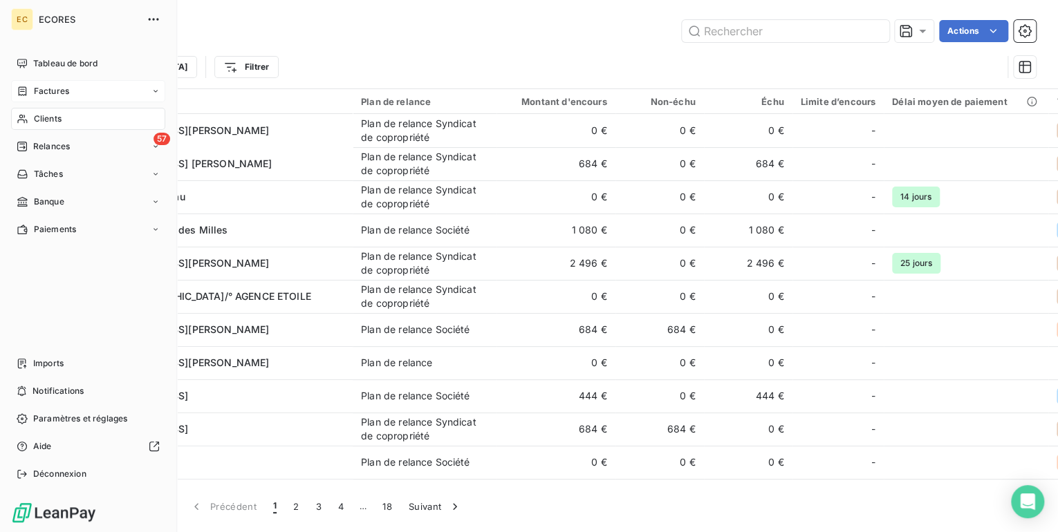
click at [47, 94] on span "Factures" at bounding box center [51, 91] width 35 height 12
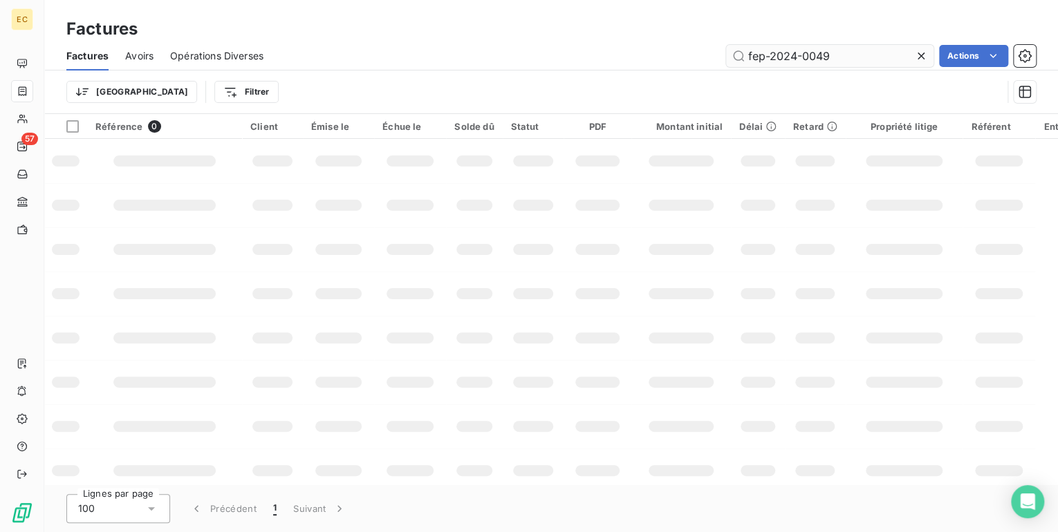
drag, startPoint x: 844, startPoint y: 52, endPoint x: 764, endPoint y: 51, distance: 79.5
click at [764, 51] on input "fep-2024-0049" at bounding box center [829, 56] width 207 height 22
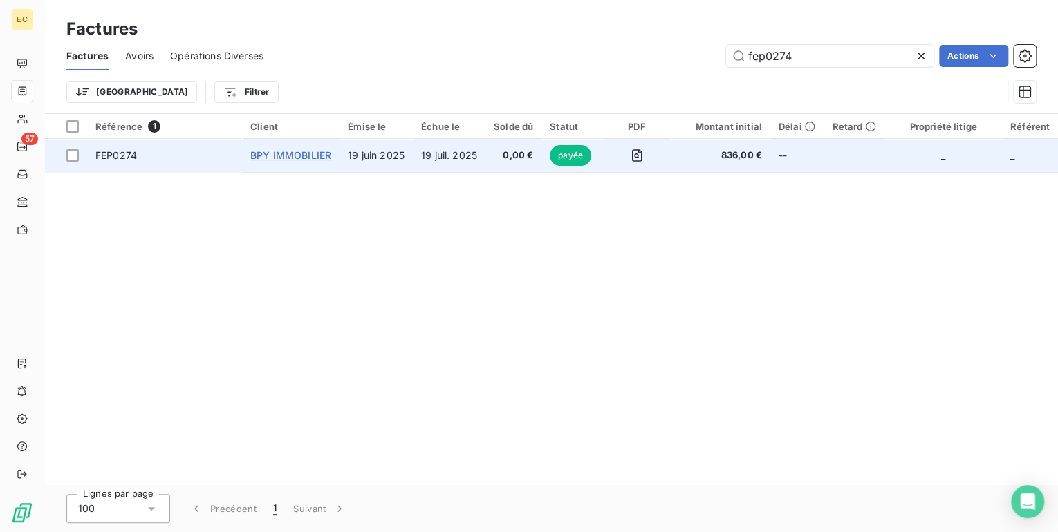
type input "fep0274"
click at [281, 158] on span "BPY IMMOBILIER" at bounding box center [290, 155] width 81 height 12
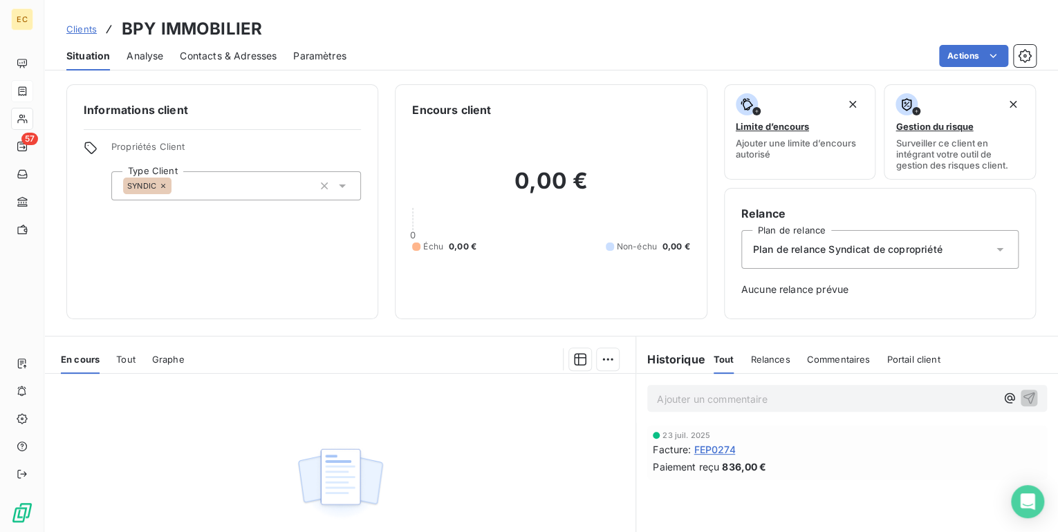
click at [725, 447] on span "FEP0274" at bounding box center [714, 450] width 41 height 15
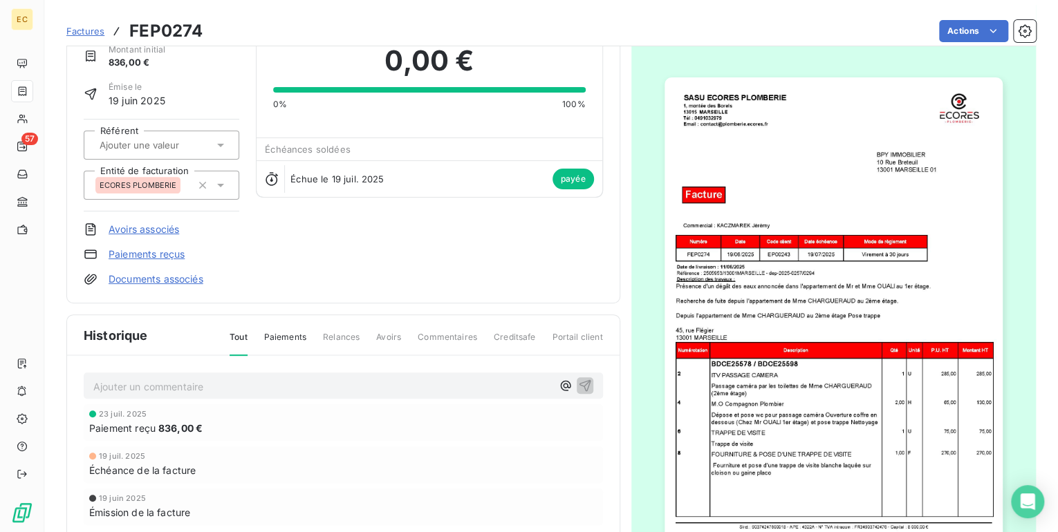
scroll to position [57, 0]
